Goal: Task Accomplishment & Management: Check status

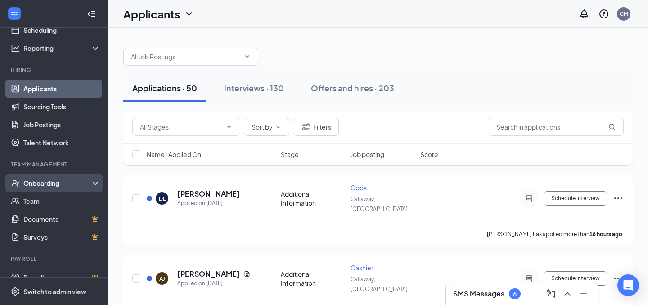
scroll to position [65, 0]
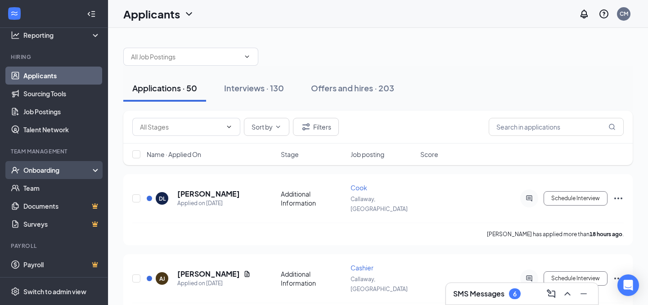
click at [63, 174] on div "Onboarding" at bounding box center [57, 170] width 69 height 9
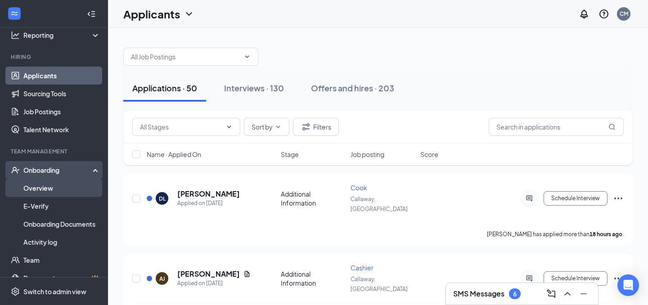
click at [57, 185] on link "Overview" at bounding box center [61, 188] width 77 height 18
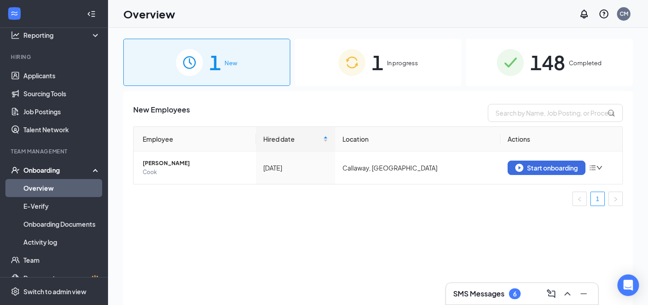
click at [410, 73] on div "1 In progress" at bounding box center [378, 62] width 167 height 47
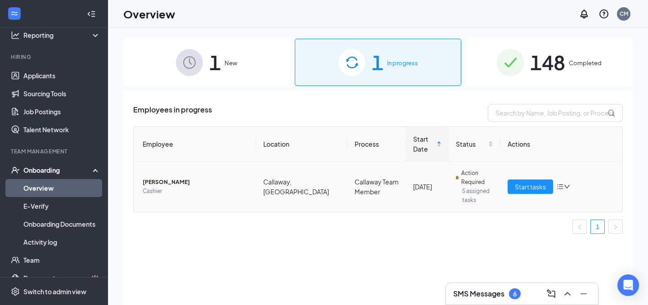
click at [167, 178] on span "[PERSON_NAME]" at bounding box center [196, 182] width 106 height 9
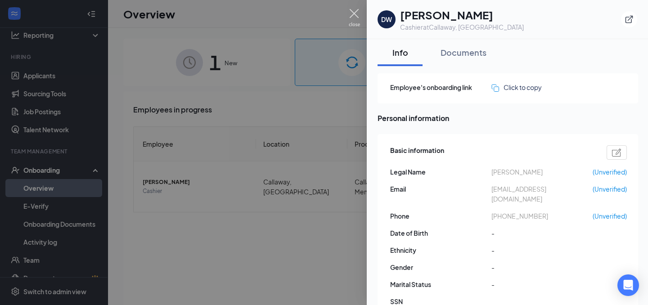
click at [354, 14] on img at bounding box center [354, 18] width 11 height 18
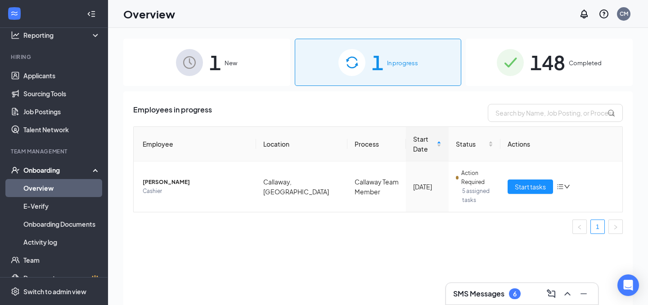
click at [565, 78] on div "148 Completed" at bounding box center [549, 62] width 167 height 47
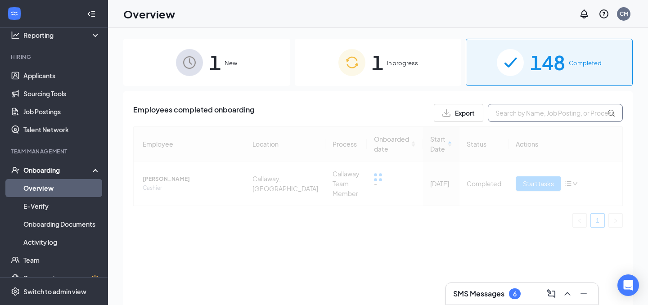
click at [531, 113] on input "text" at bounding box center [555, 113] width 135 height 18
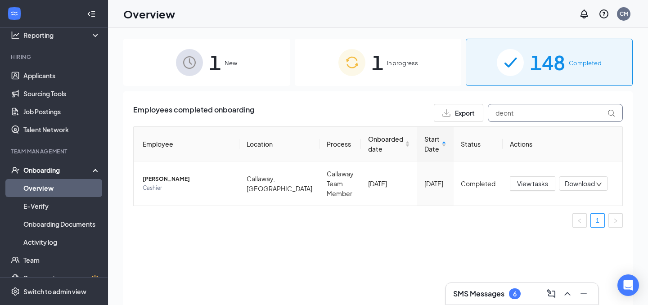
type input "deont"
